Goal: Transaction & Acquisition: Purchase product/service

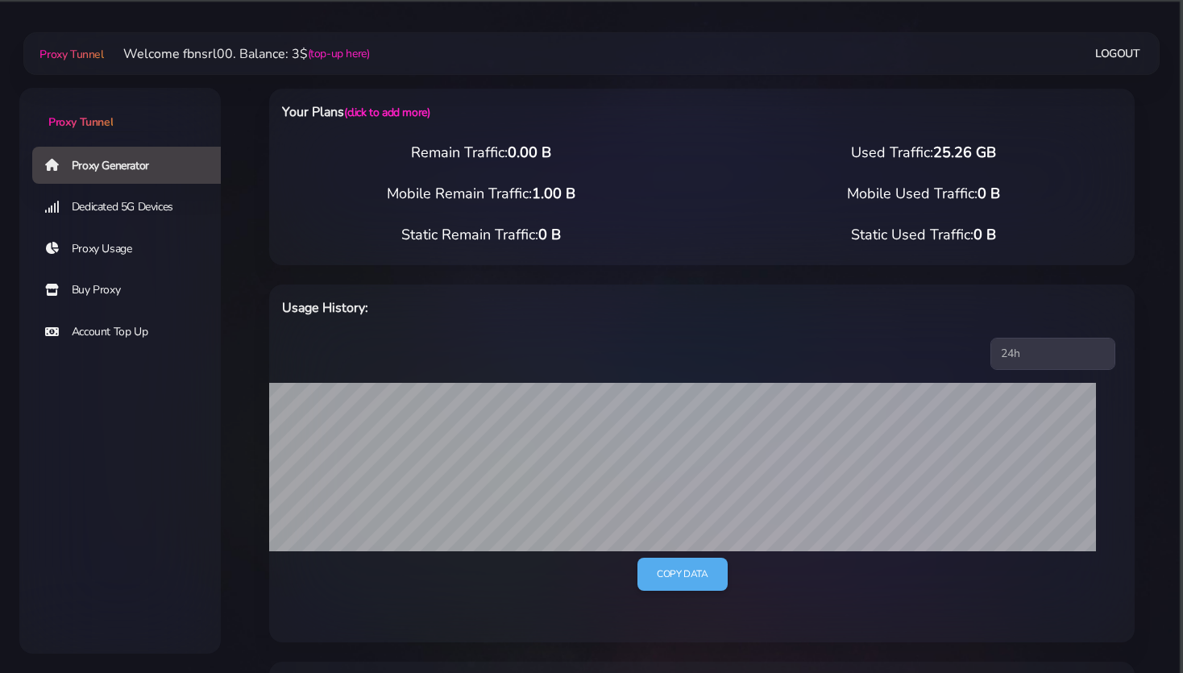
click at [137, 421] on div "Proxy Generator Dedicated 5G Devices Proxy Usage Buy Proxy Account Top Up" at bounding box center [119, 336] width 201 height 383
click at [94, 291] on link "Buy Proxy" at bounding box center [132, 290] width 201 height 37
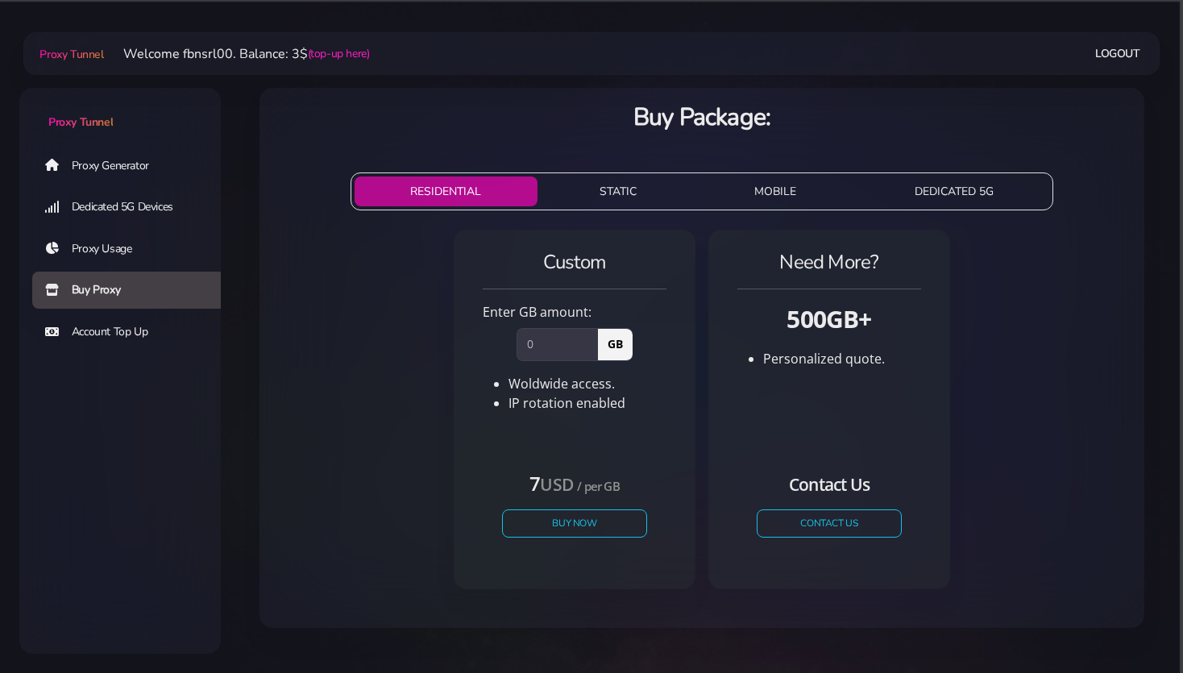
click at [94, 333] on link "Account Top Up" at bounding box center [132, 331] width 201 height 37
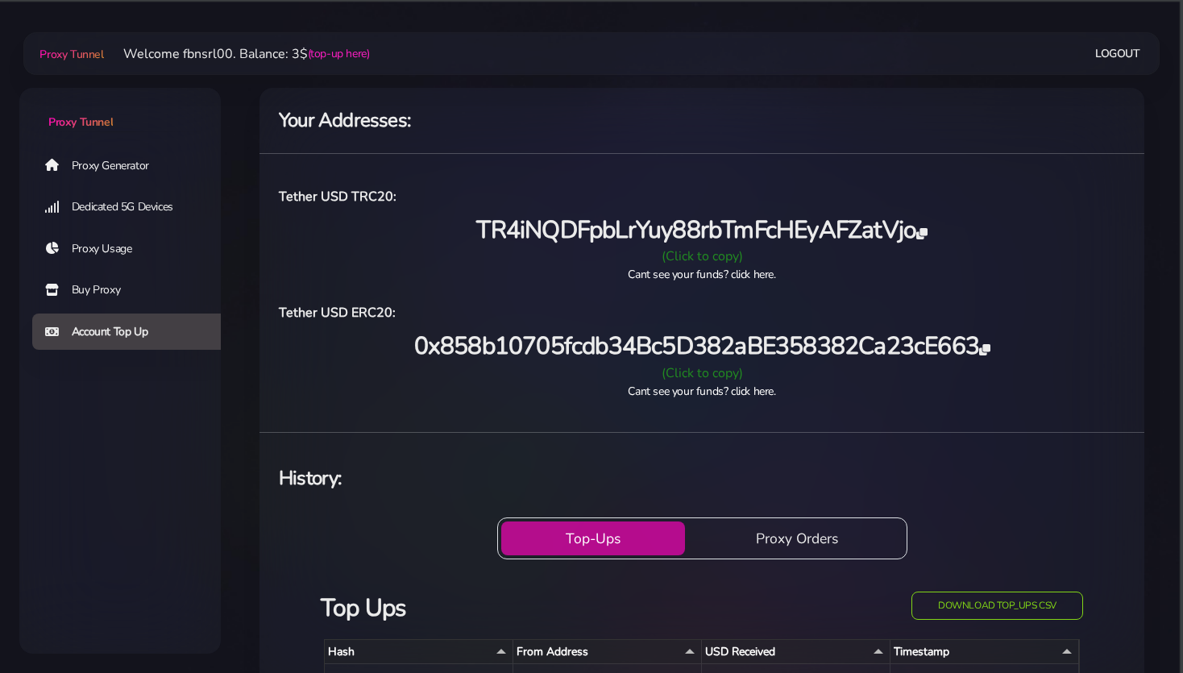
click at [683, 372] on div "(Click to copy)" at bounding box center [701, 372] width 865 height 19
click at [90, 167] on link "Proxy Generator" at bounding box center [132, 165] width 201 height 37
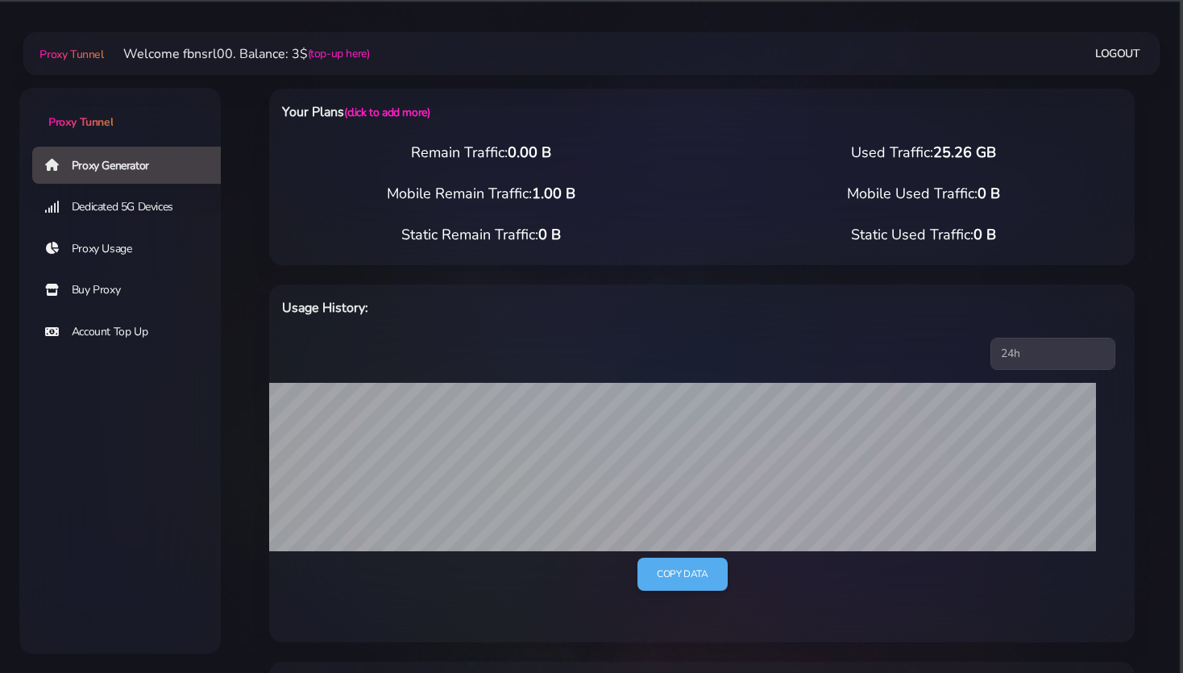
click at [83, 288] on link "Buy Proxy" at bounding box center [132, 290] width 201 height 37
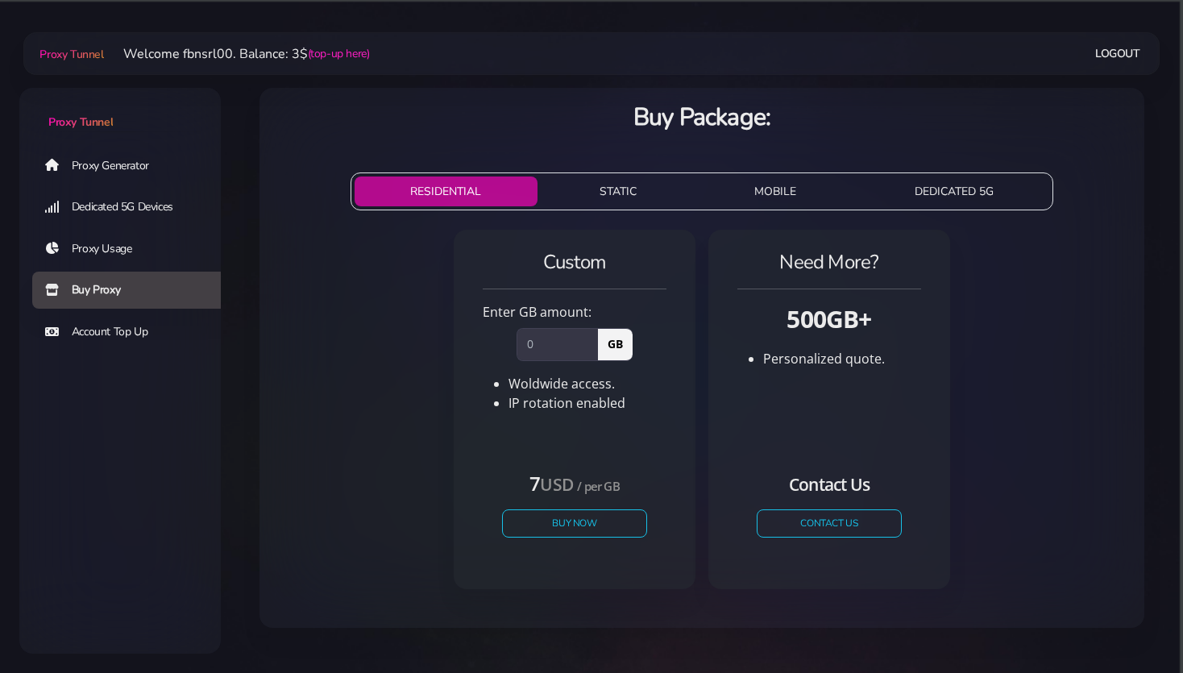
click at [114, 163] on link "Proxy Generator" at bounding box center [132, 165] width 201 height 37
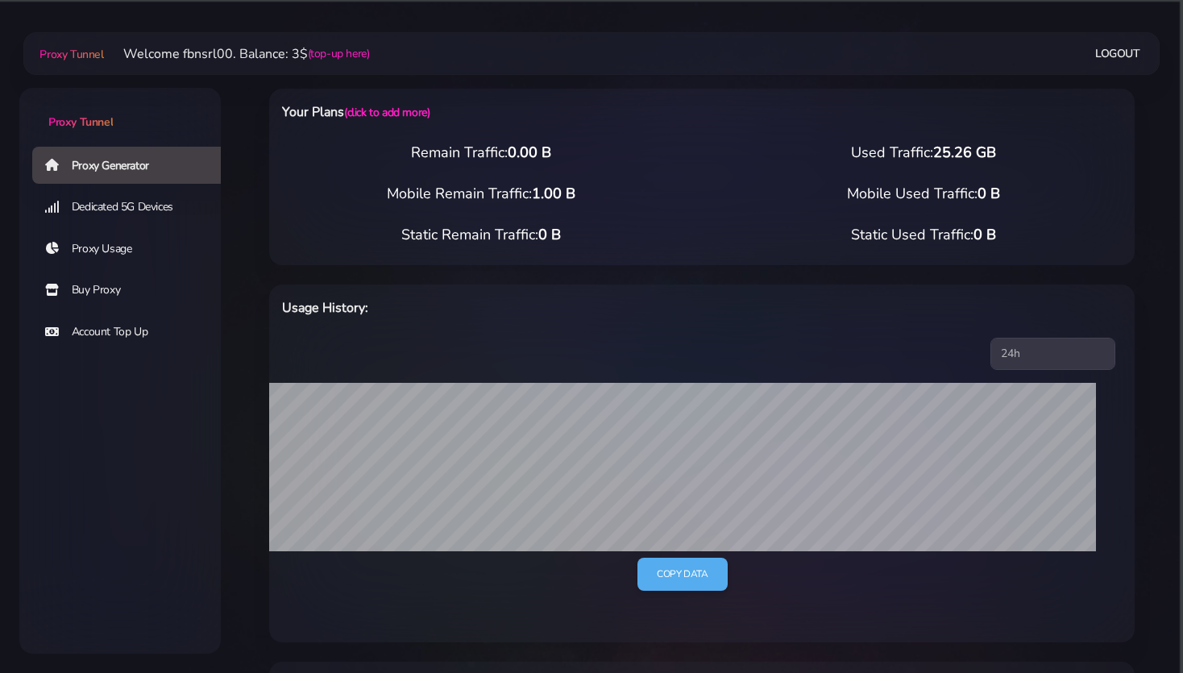
click at [89, 165] on link "Proxy Generator" at bounding box center [132, 165] width 201 height 37
click at [93, 298] on link "Buy Proxy" at bounding box center [132, 290] width 201 height 37
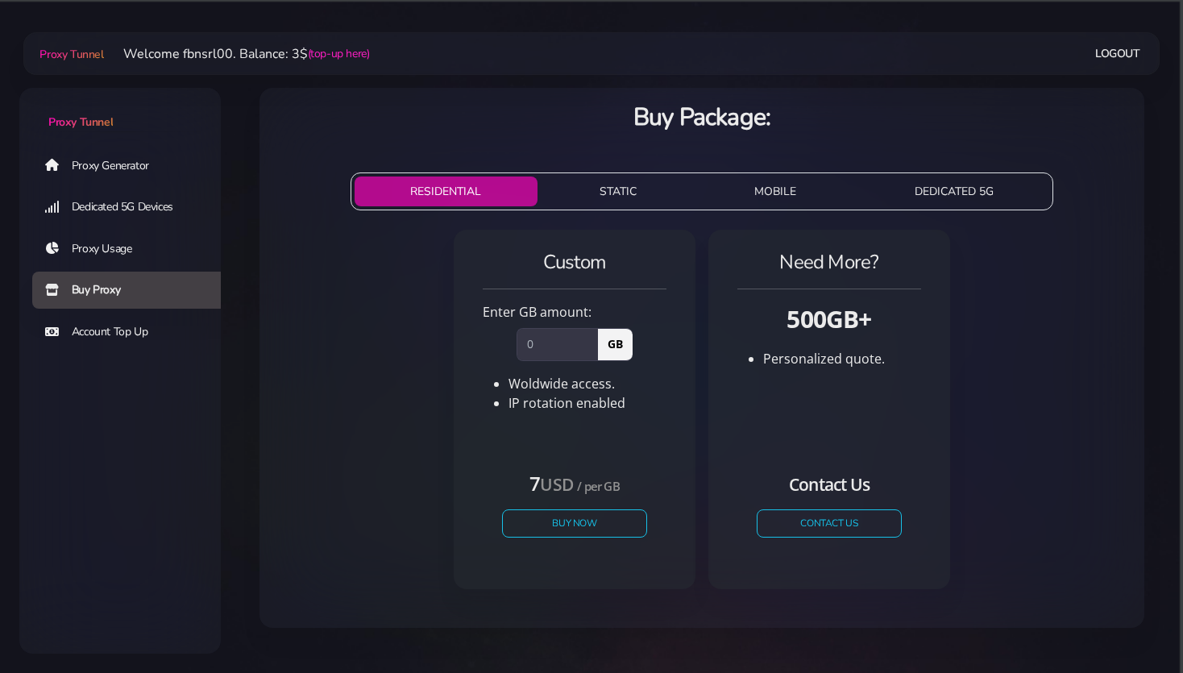
click at [610, 185] on button "STATIC" at bounding box center [618, 191] width 149 height 30
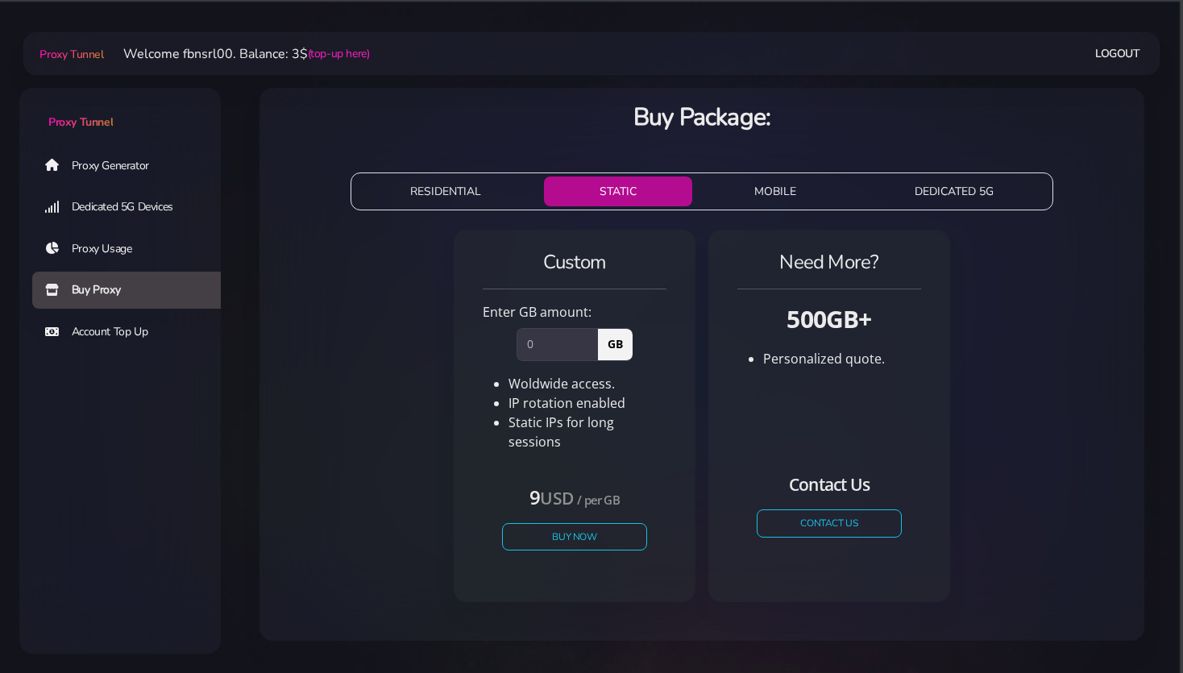
click at [109, 166] on link "Proxy Generator" at bounding box center [132, 165] width 201 height 37
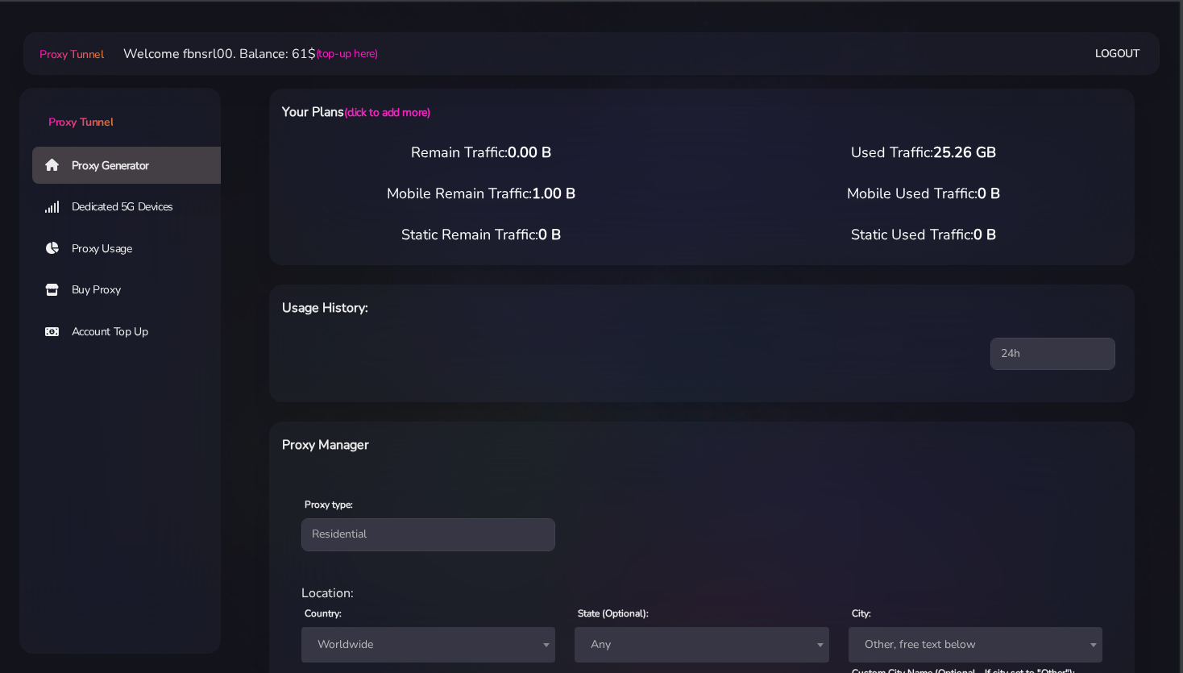
click at [92, 295] on link "Buy Proxy" at bounding box center [132, 290] width 201 height 37
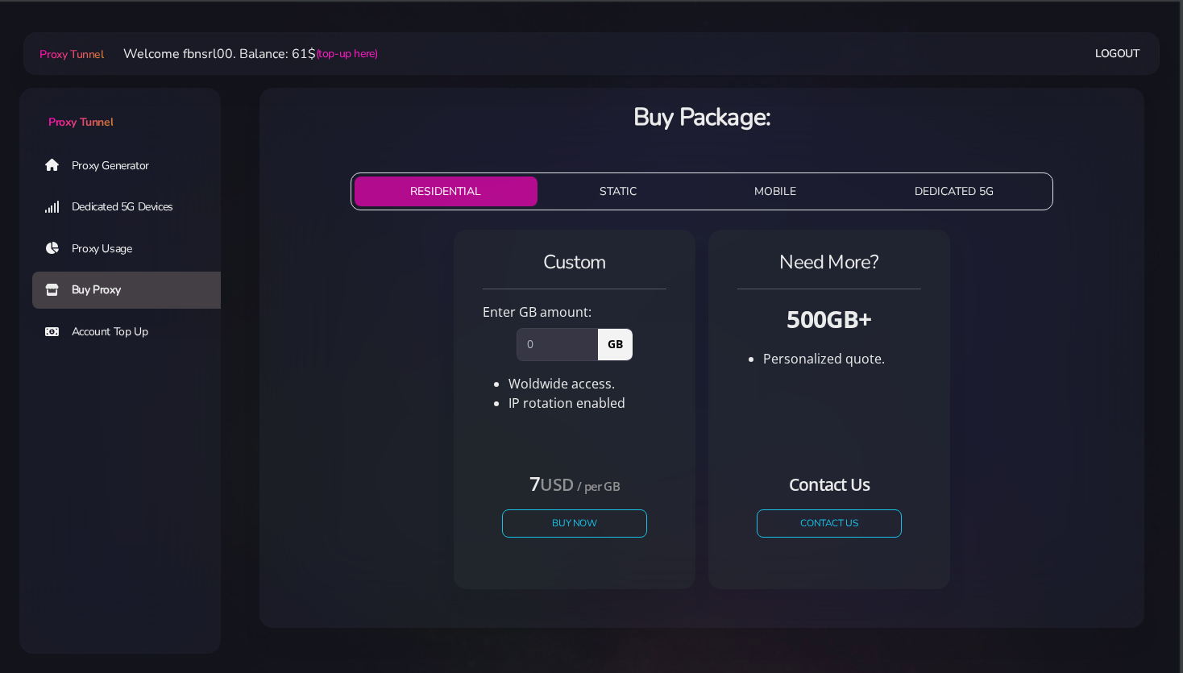
click at [605, 197] on button "STATIC" at bounding box center [618, 191] width 149 height 30
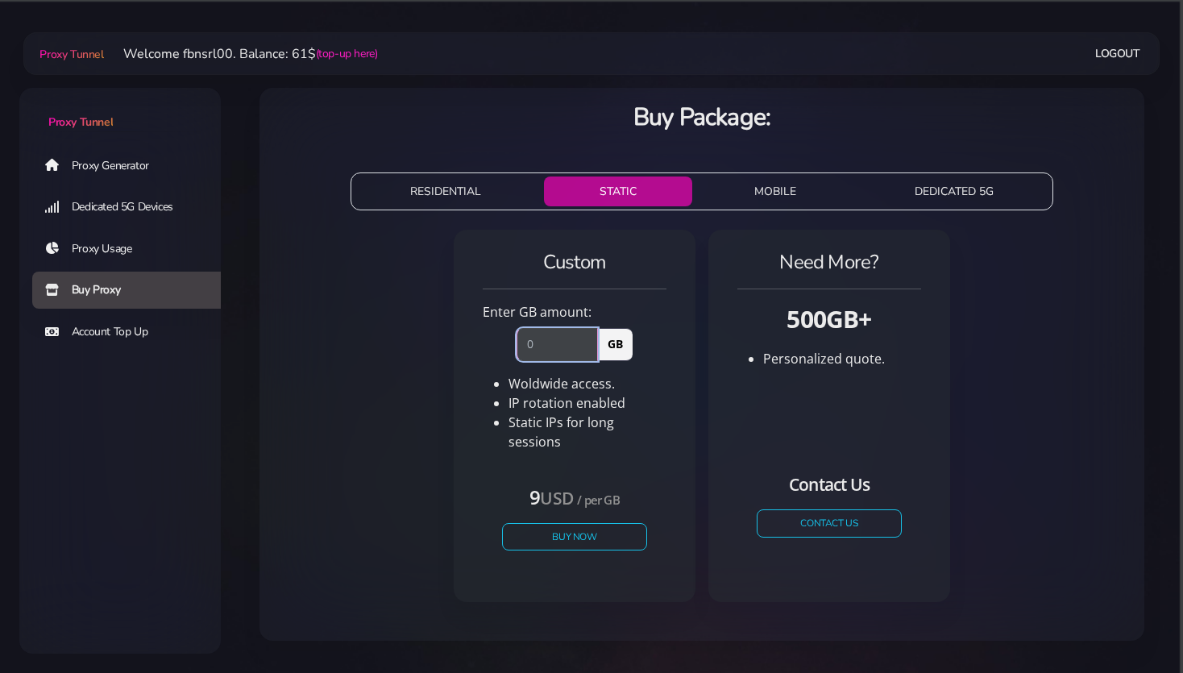
click at [544, 351] on input "number" at bounding box center [557, 344] width 81 height 32
type input "1"
click at [575, 524] on button "Buy Now" at bounding box center [574, 536] width 148 height 28
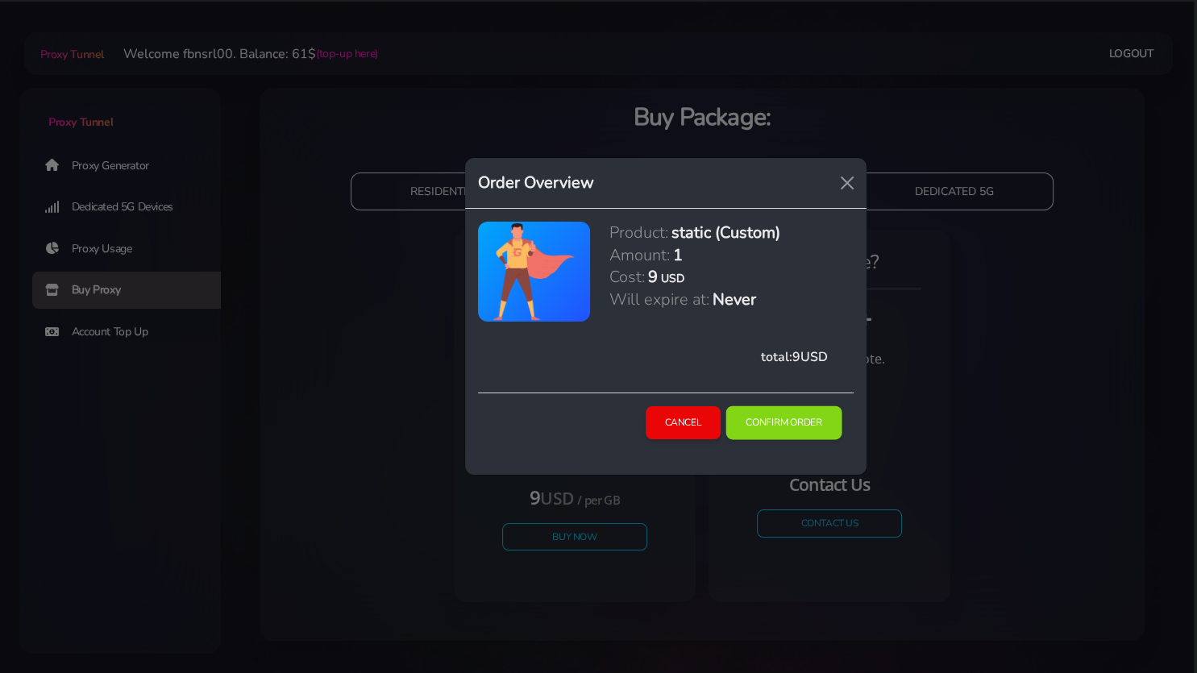
click at [766, 421] on button "Confirm Order" at bounding box center [784, 423] width 116 height 34
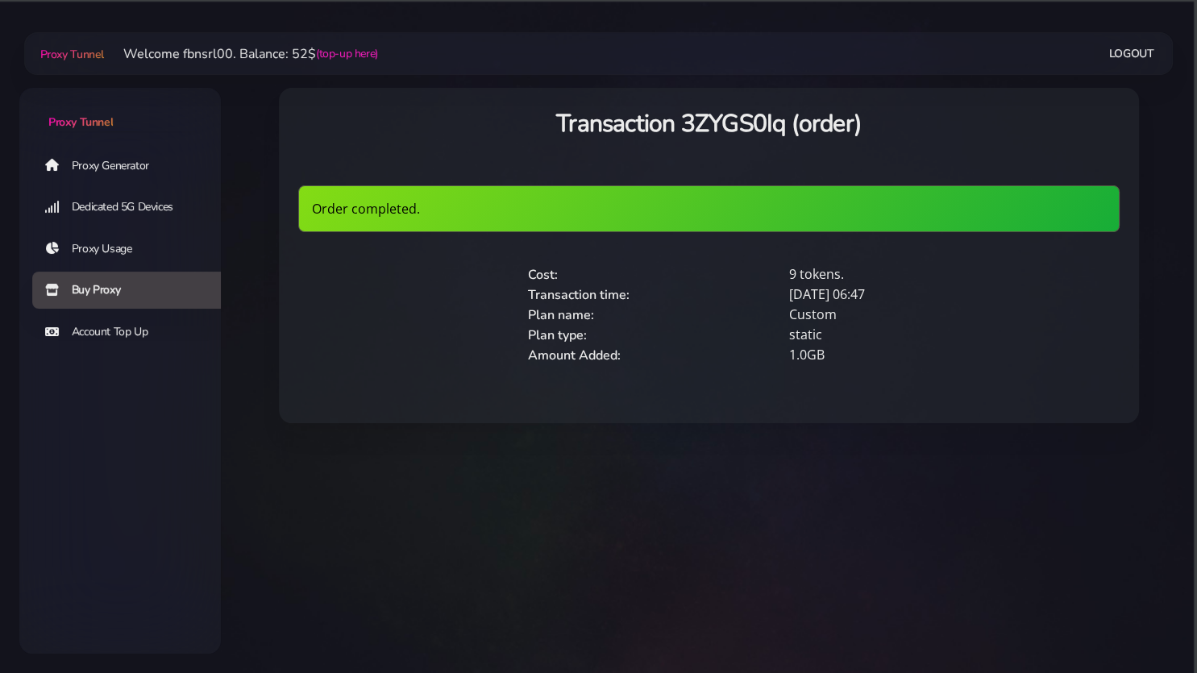
click at [104, 168] on link "Proxy Generator" at bounding box center [132, 165] width 201 height 37
